Goal: Complete application form

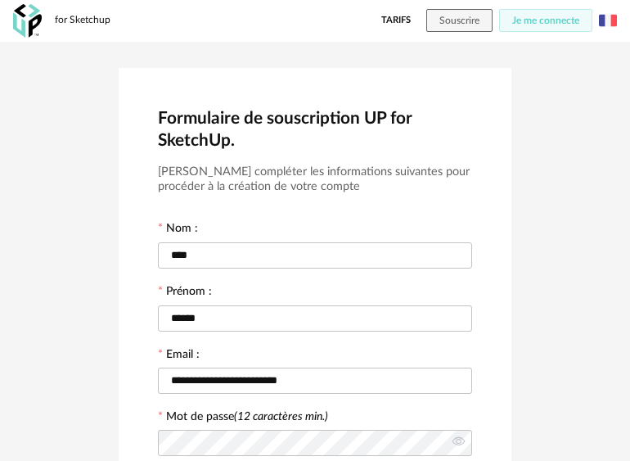
scroll to position [377, 0]
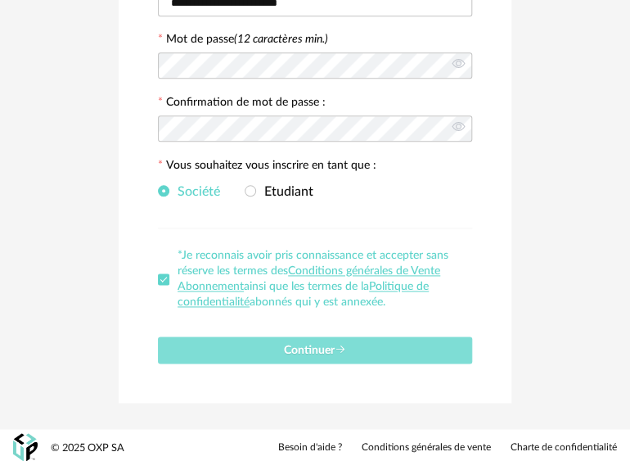
click at [308, 348] on span "Continuer" at bounding box center [315, 349] width 62 height 11
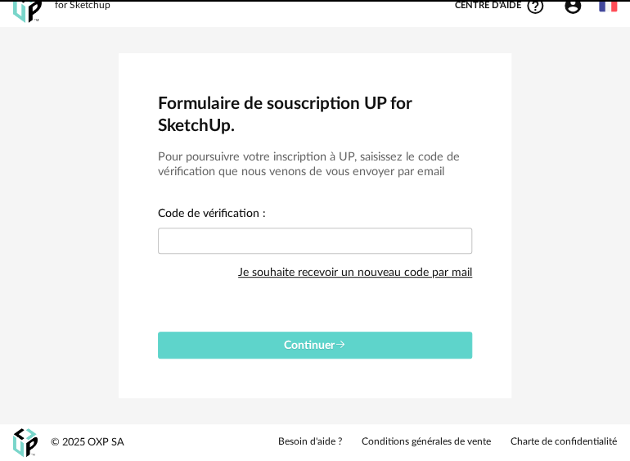
scroll to position [12, 0]
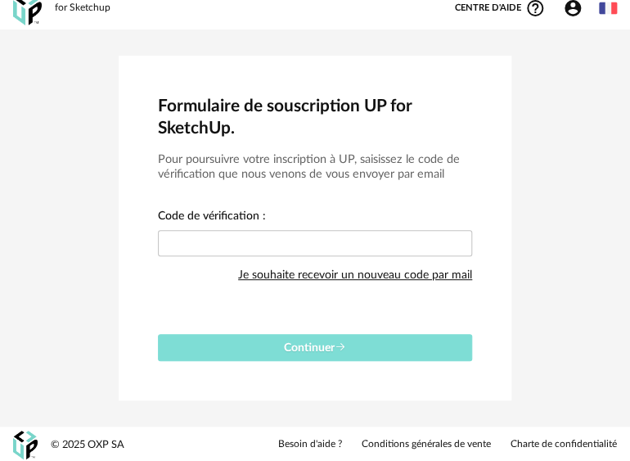
click at [317, 343] on span "Continuer" at bounding box center [315, 347] width 62 height 11
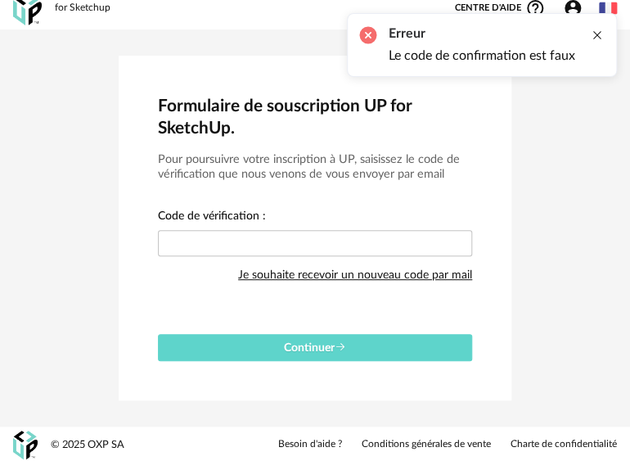
click at [595, 34] on div at bounding box center [597, 35] width 13 height 13
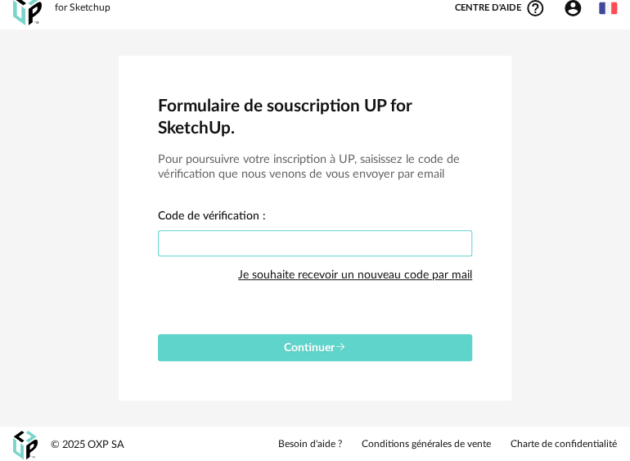
click at [177, 239] on input "text" at bounding box center [315, 243] width 314 height 26
click at [556, 348] on div "Formulaire de souscription UP for SketchUp. Pour poursuivre votre inscription à…" at bounding box center [315, 227] width 630 height 397
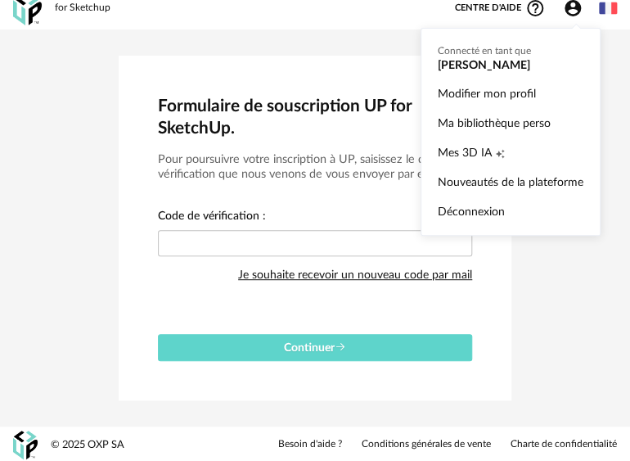
click at [573, 11] on icon "Account Circle icon" at bounding box center [573, 8] width 20 height 20
click at [480, 64] on ul "Connecté en tant que [PERSON_NAME] Modifier mon profil Ma bibliothèque perso Me…" at bounding box center [510, 132] width 180 height 208
click at [572, 7] on icon "Account Circle icon" at bounding box center [572, 8] width 16 height 16
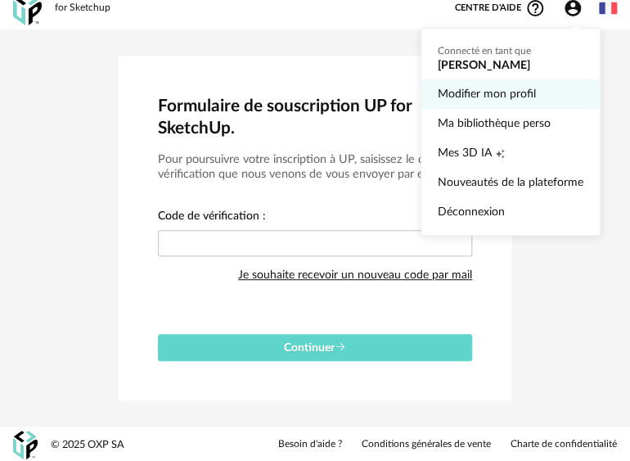
click at [498, 95] on link "Modifier mon profil" at bounding box center [511, 93] width 146 height 29
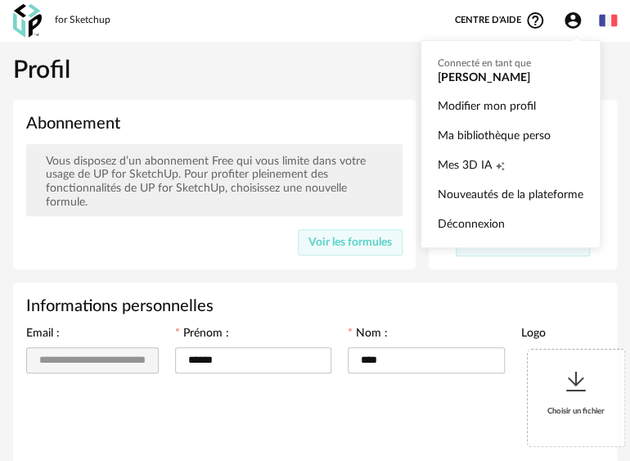
click at [574, 23] on icon "Account Circle icon" at bounding box center [573, 21] width 20 height 20
click at [465, 76] on ul "Connecté en tant que [PERSON_NAME] Modifier mon profil Ma bibliothèque perso Me…" at bounding box center [510, 144] width 180 height 208
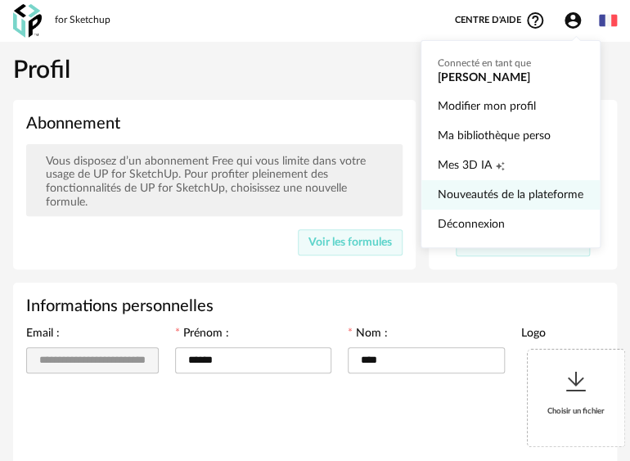
click at [467, 196] on link "Nouveautés de la plateforme" at bounding box center [511, 194] width 146 height 29
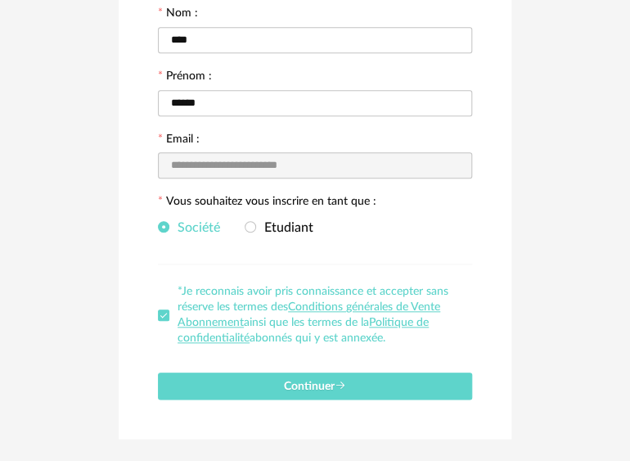
scroll to position [252, 0]
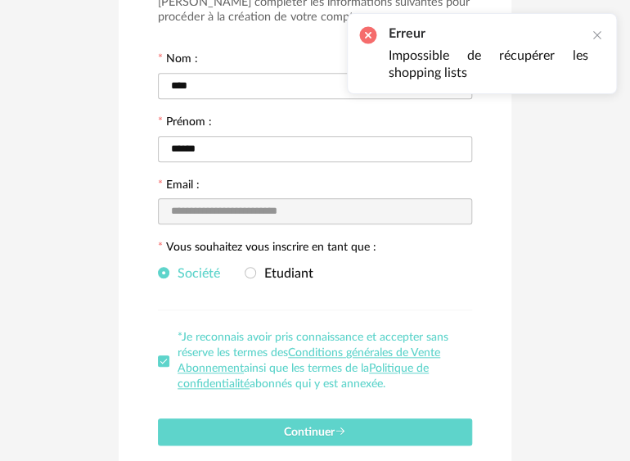
scroll to position [164, 0]
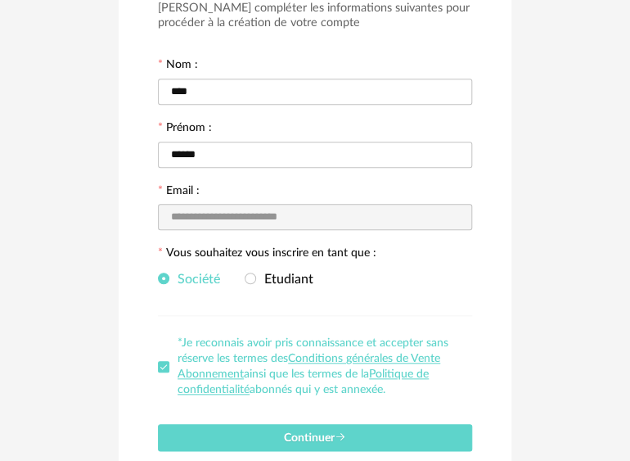
click at [161, 362] on span at bounding box center [163, 366] width 11 height 11
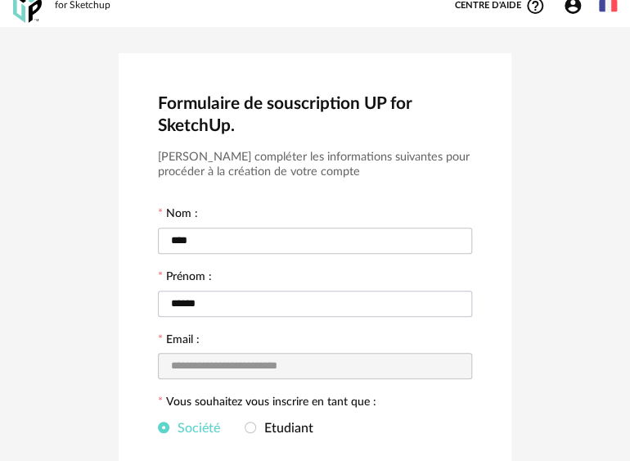
scroll to position [0, 0]
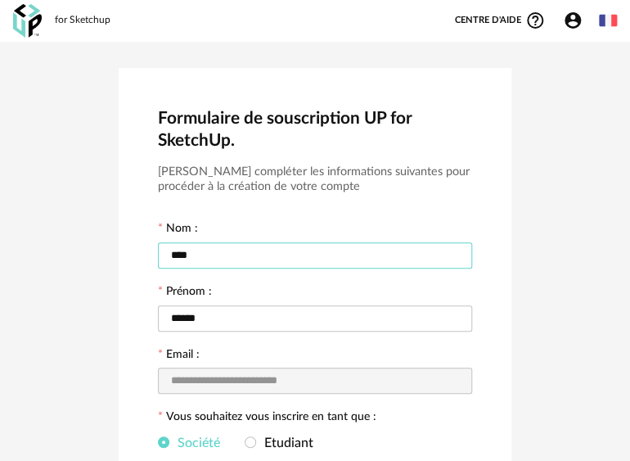
drag, startPoint x: 187, startPoint y: 254, endPoint x: 160, endPoint y: 257, distance: 26.3
click at [158, 255] on input "****" at bounding box center [315, 255] width 314 height 26
click at [213, 254] on input "****" at bounding box center [315, 255] width 314 height 26
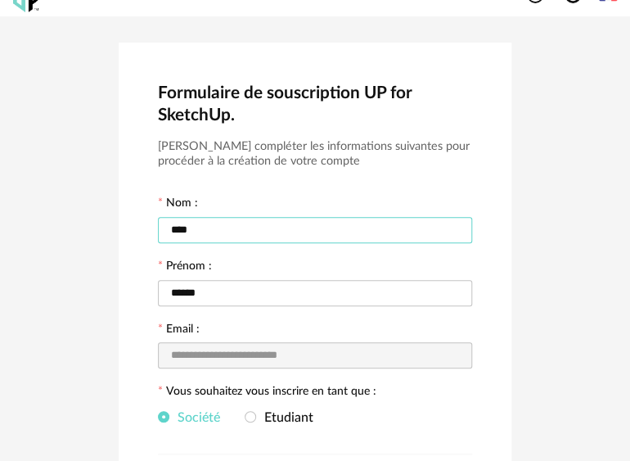
scroll to position [82, 0]
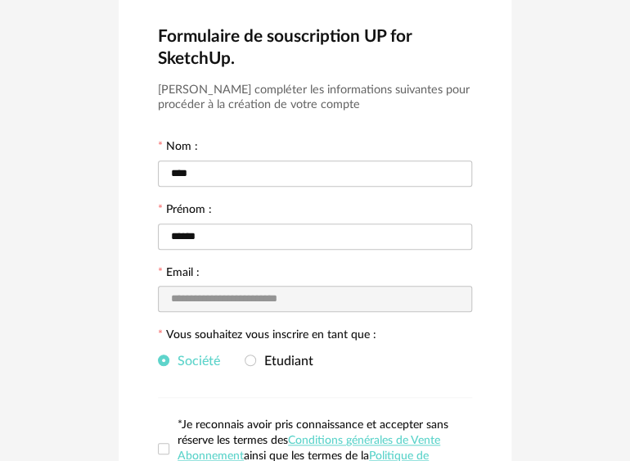
click at [322, 299] on input "**********" at bounding box center [315, 298] width 314 height 26
